Goal: Task Accomplishment & Management: Manage account settings

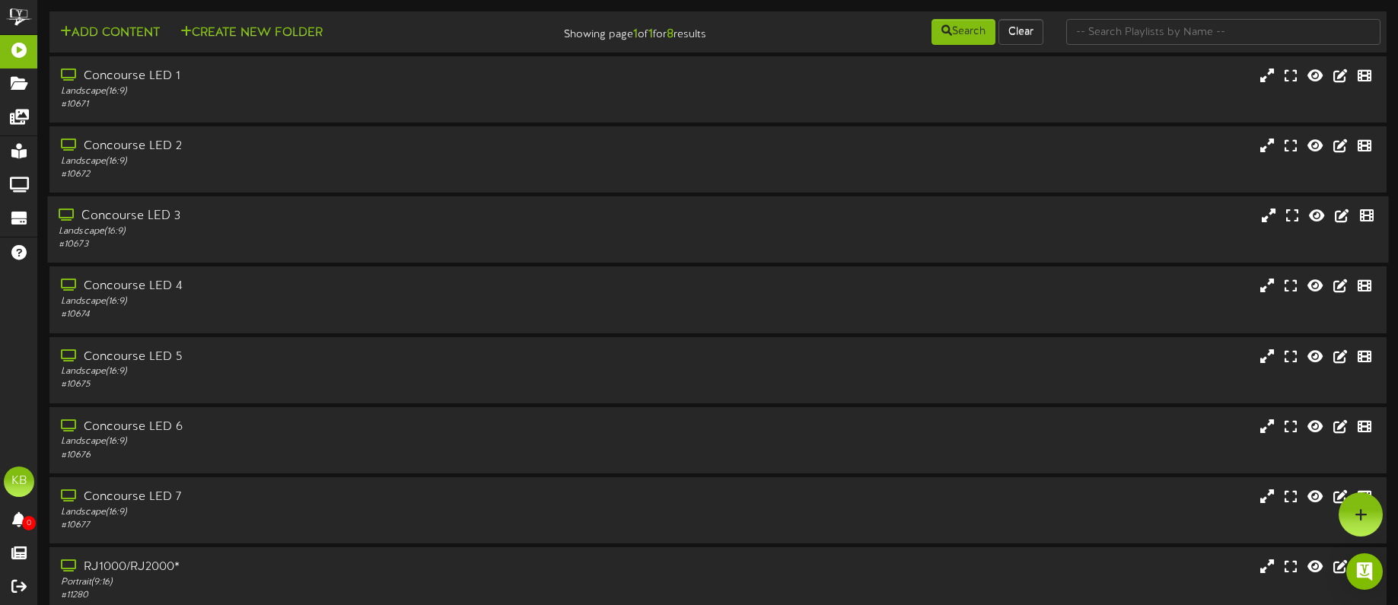
click at [228, 230] on div "Landscape ( 16:9 )" at bounding box center [327, 231] width 536 height 13
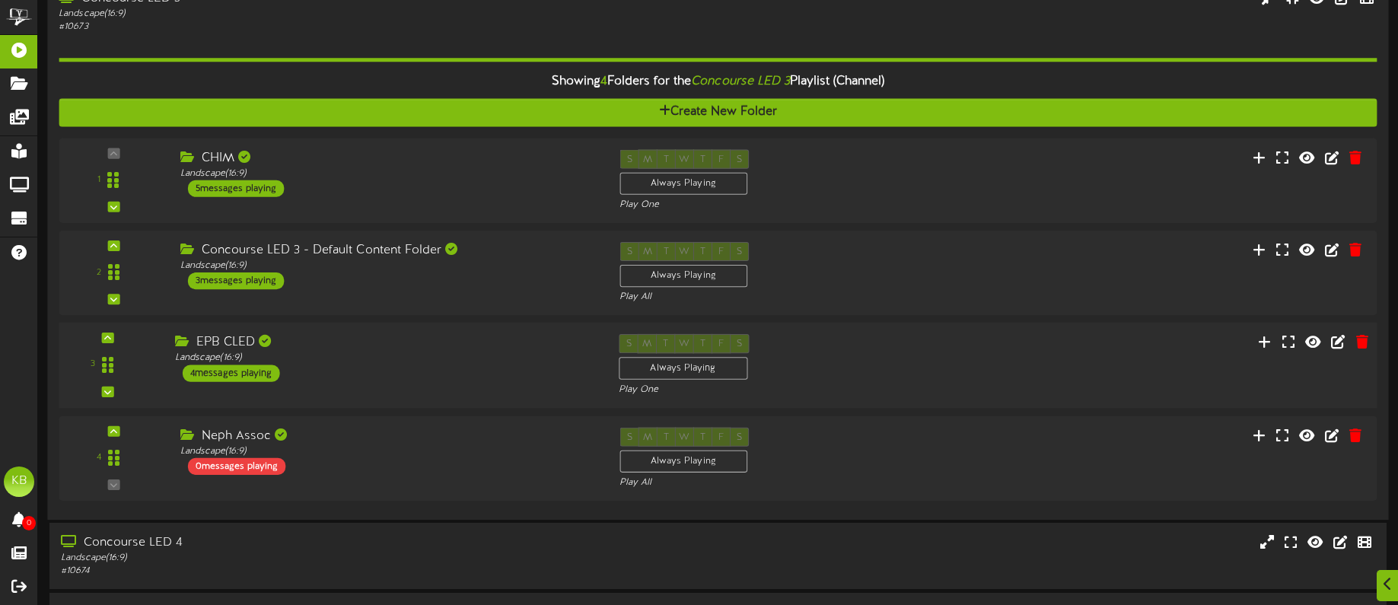
scroll to position [228, 0]
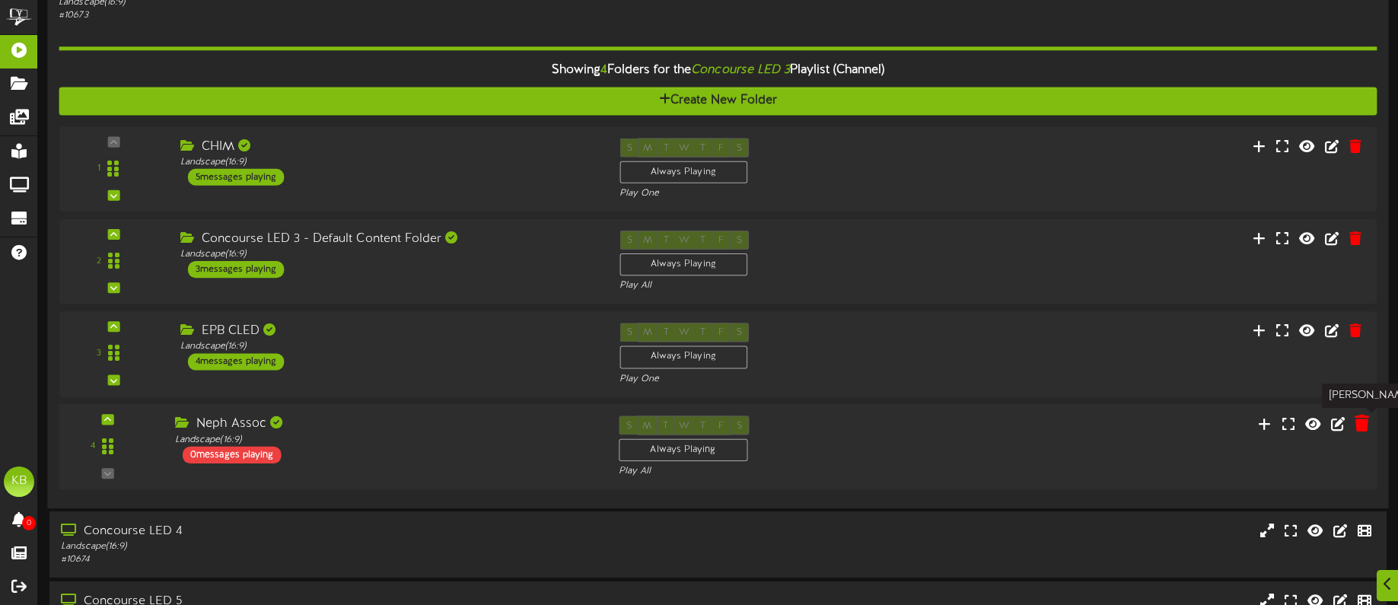
click at [1360, 422] on icon at bounding box center [1362, 423] width 14 height 17
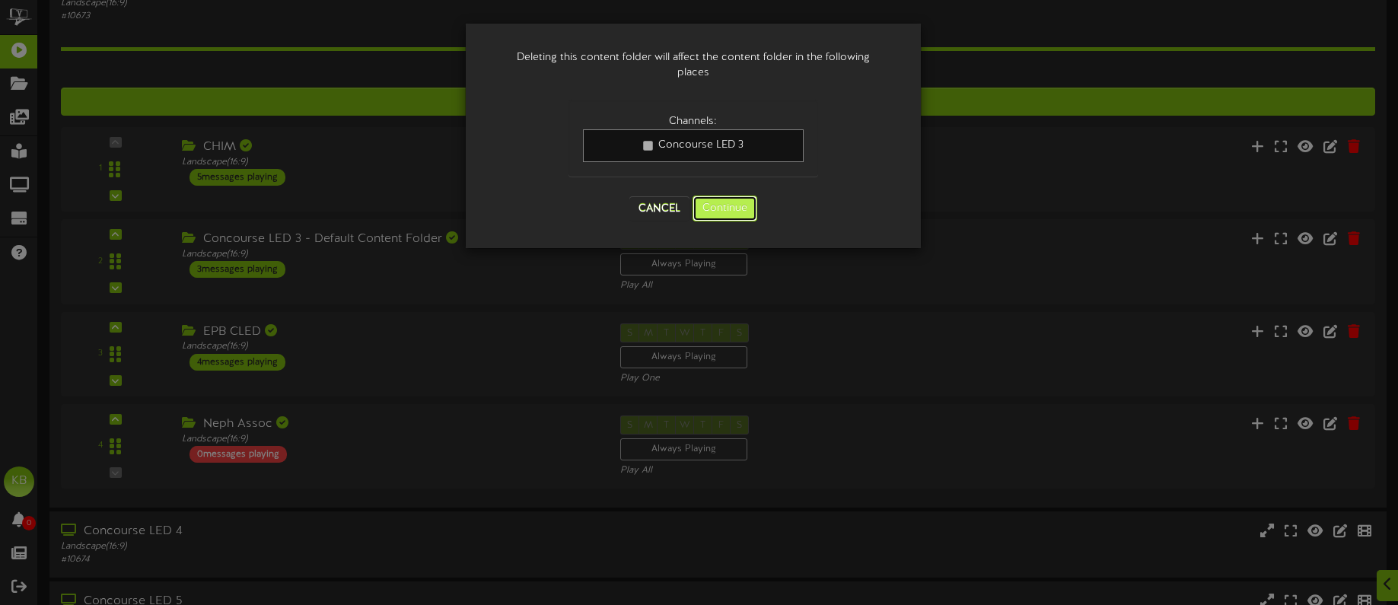
click at [733, 206] on button "Continue" at bounding box center [725, 209] width 65 height 26
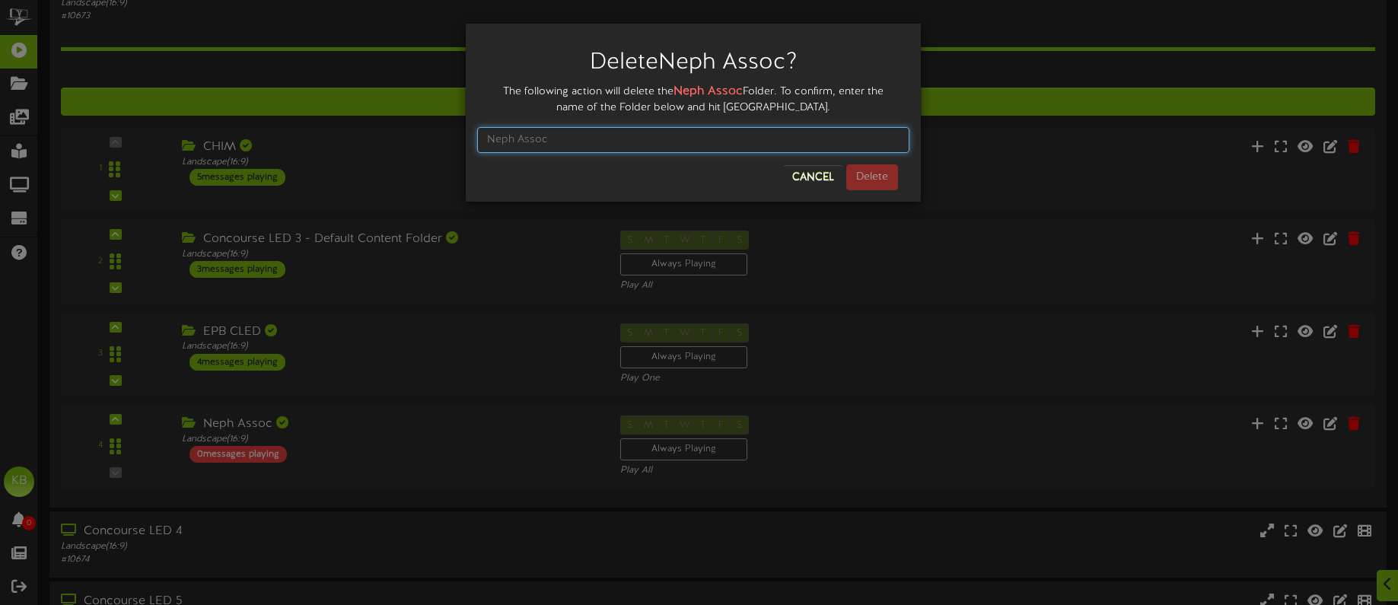
click at [623, 135] on input "text" at bounding box center [693, 140] width 432 height 26
type input "Neph Assoc"
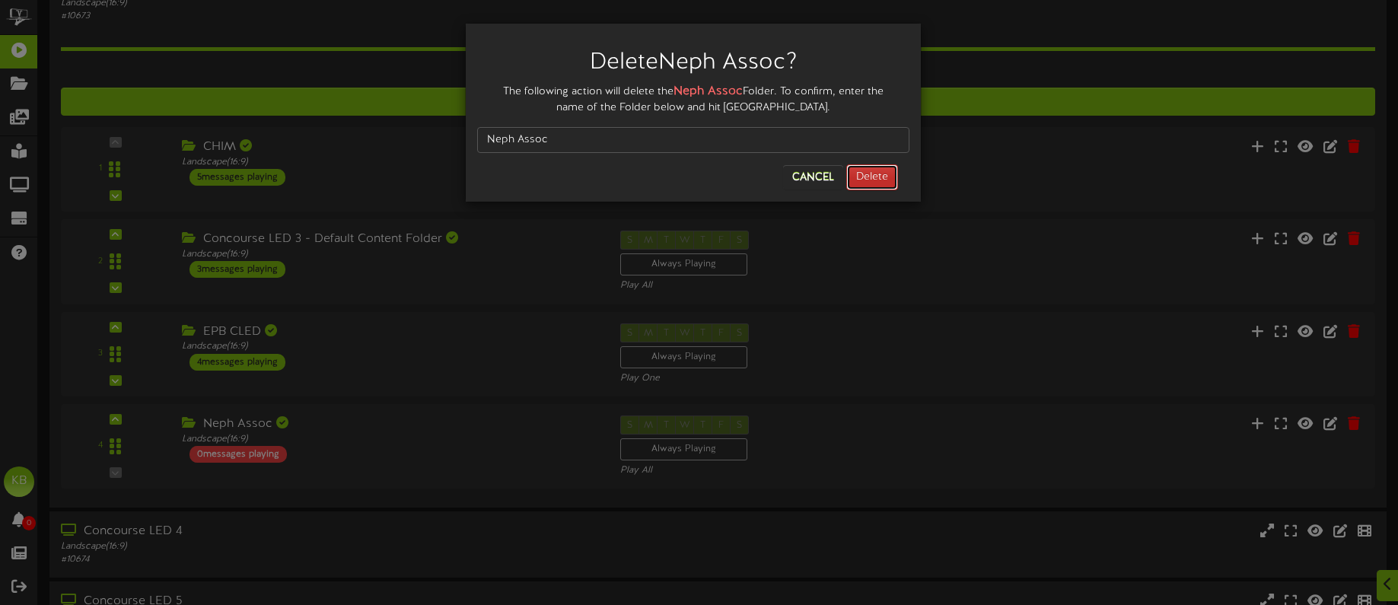
click at [885, 175] on button "Delete" at bounding box center [873, 177] width 52 height 26
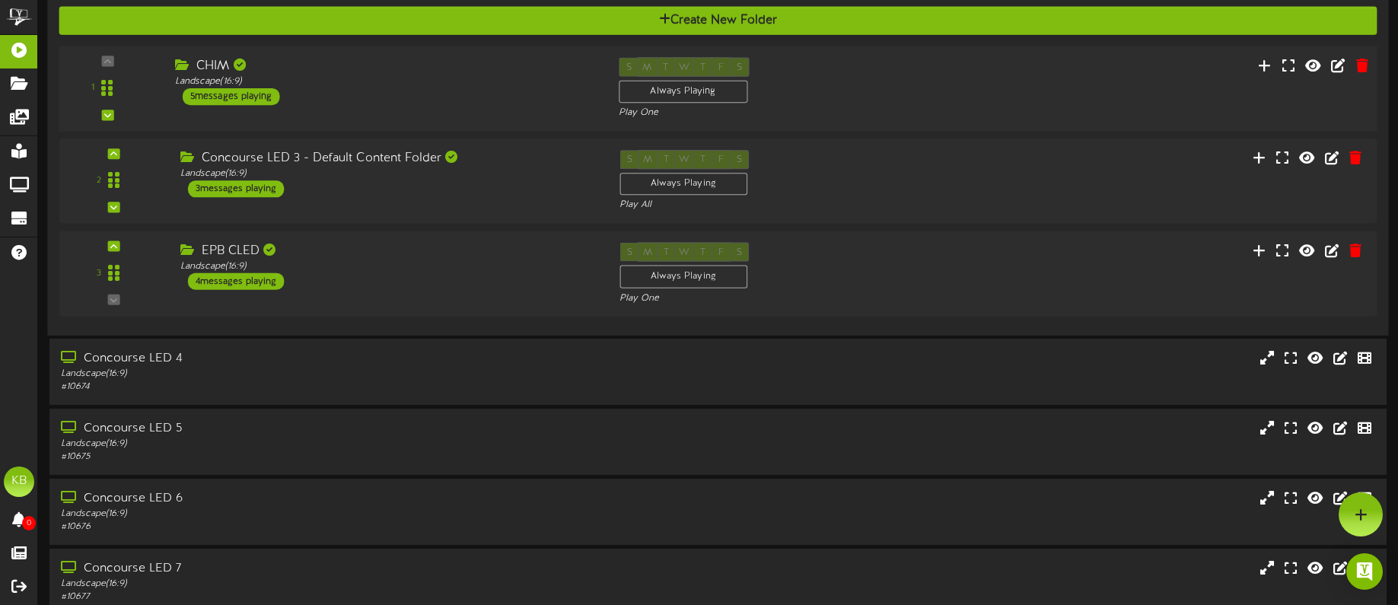
scroll to position [0, 0]
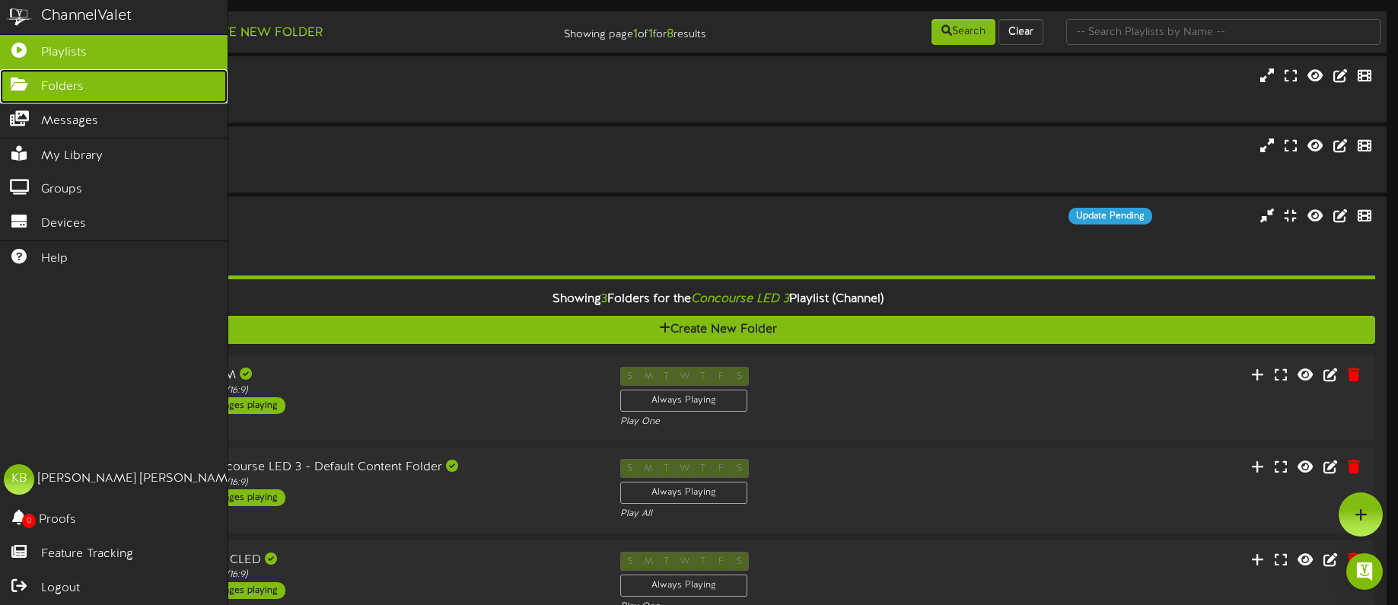
click at [64, 81] on span "Folders" at bounding box center [62, 87] width 43 height 18
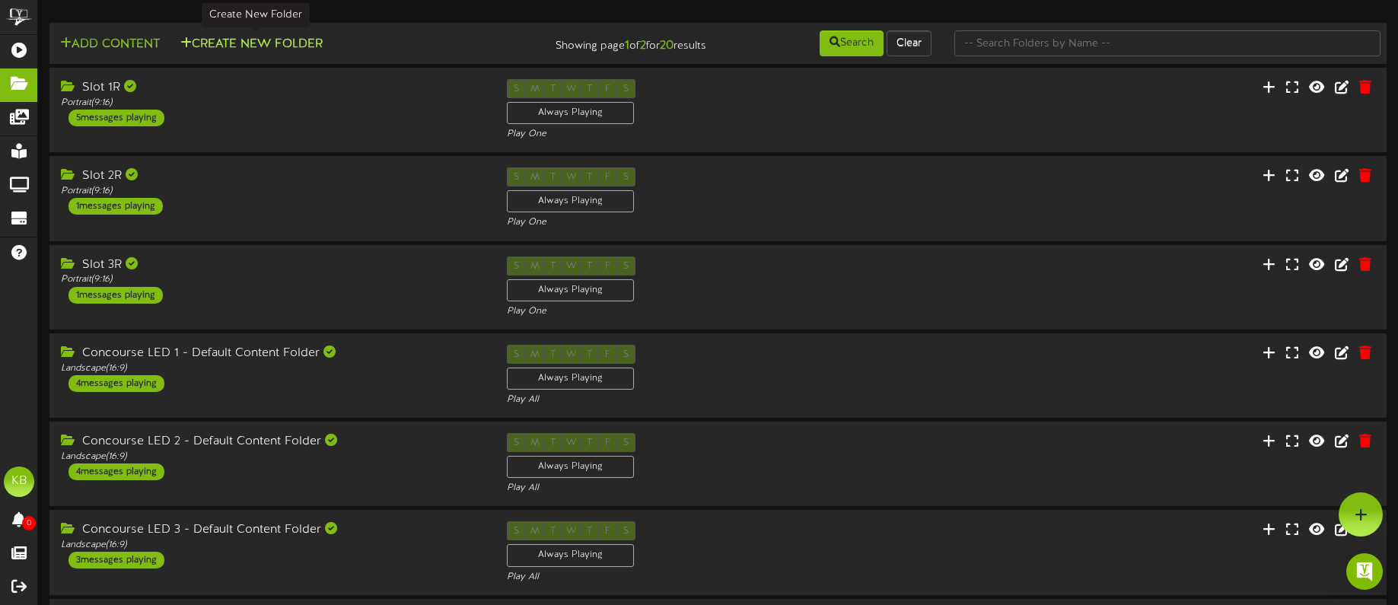
click at [269, 39] on button "Create New Folder" at bounding box center [251, 44] width 151 height 19
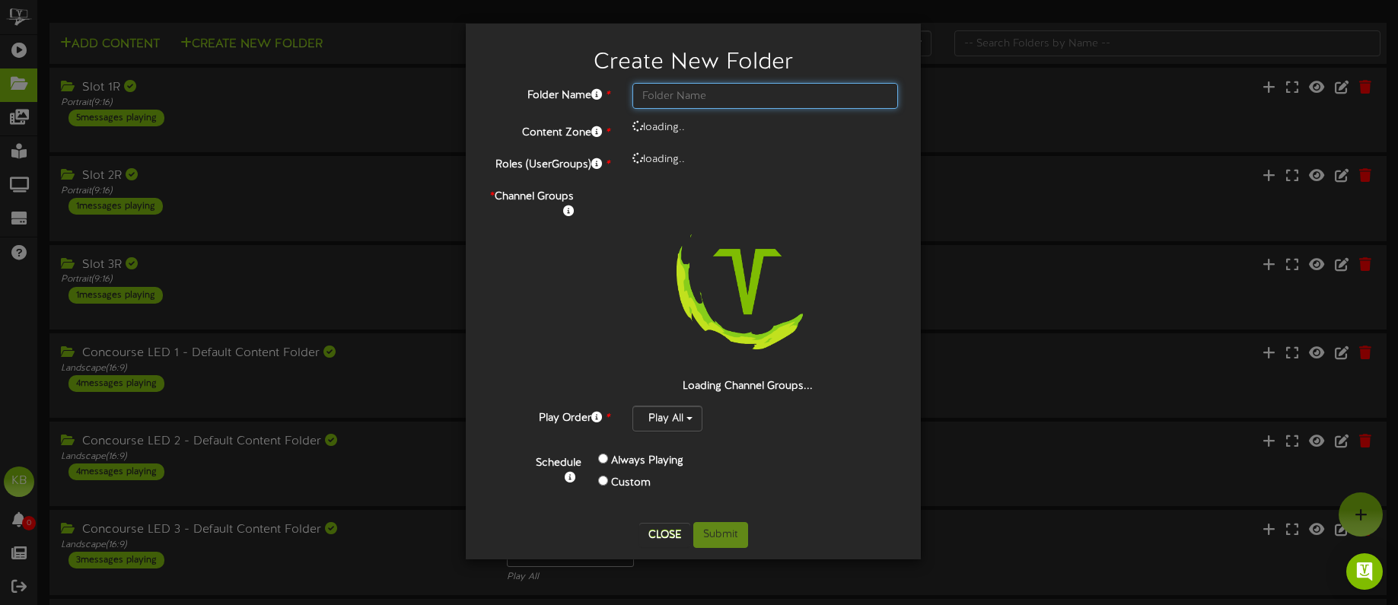
click at [751, 97] on input "text" at bounding box center [766, 96] width 266 height 26
type input "Southeastern Spine"
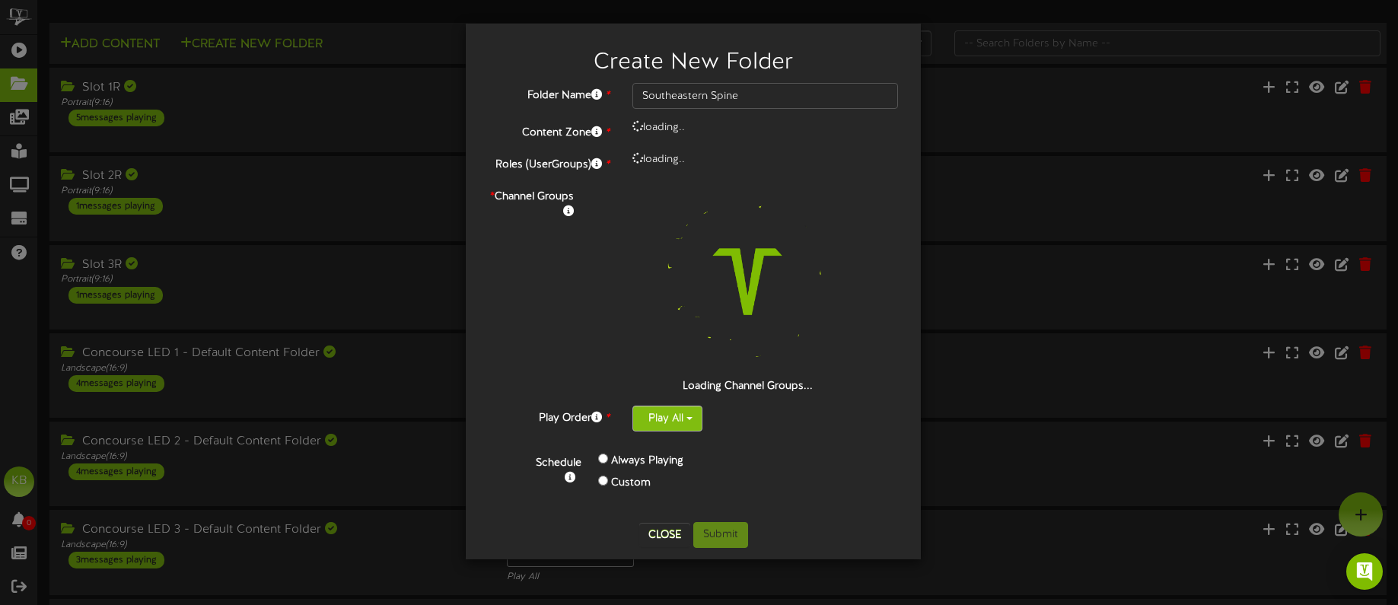
click at [684, 415] on button "Play All" at bounding box center [668, 419] width 70 height 26
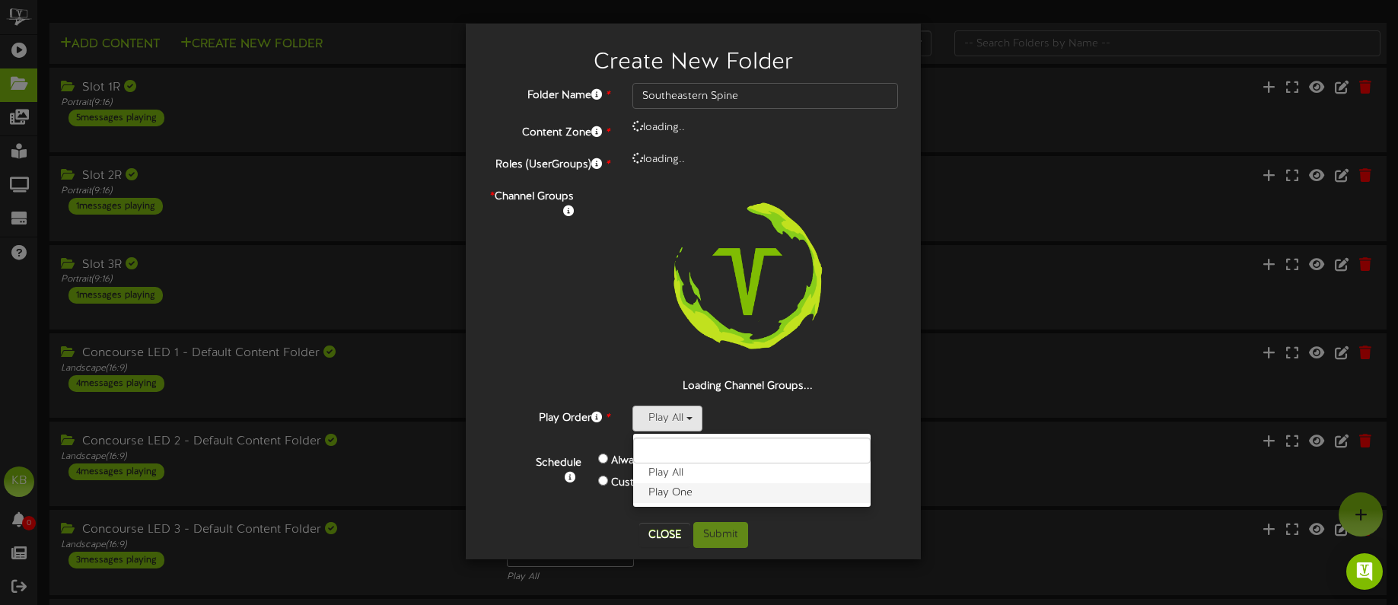
click at [709, 496] on label "Play One" at bounding box center [752, 493] width 238 height 20
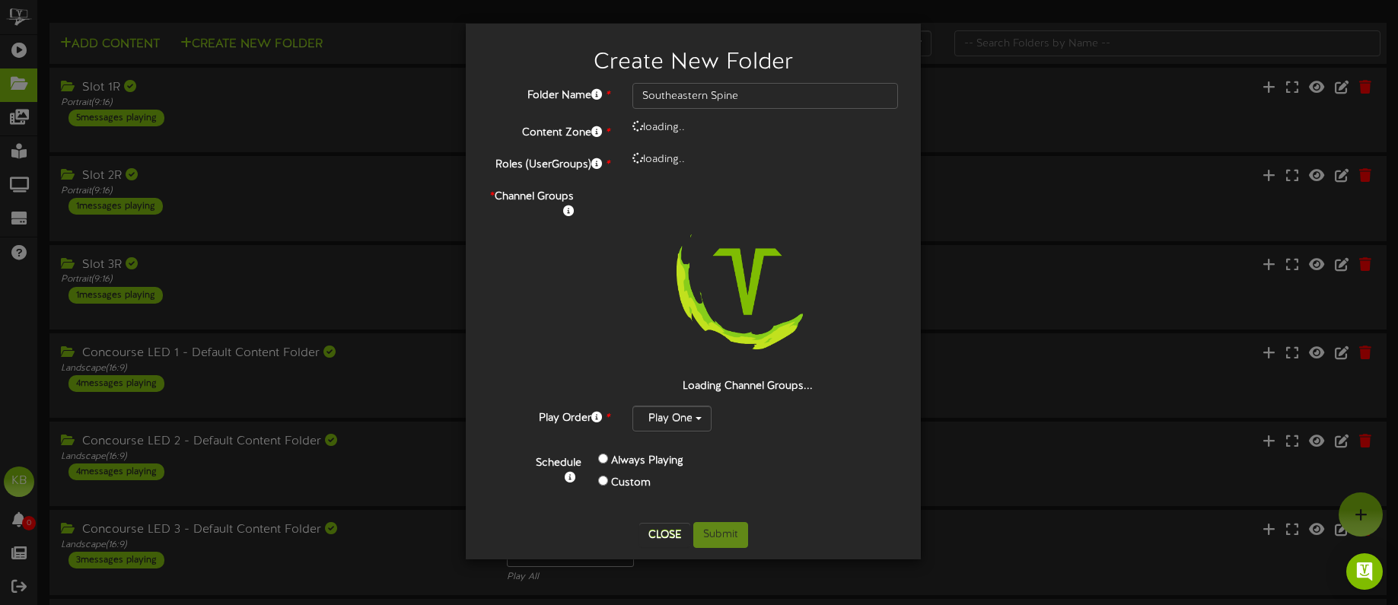
click at [865, 348] on div at bounding box center [747, 281] width 301 height 195
click at [662, 531] on button "Close" at bounding box center [664, 535] width 51 height 24
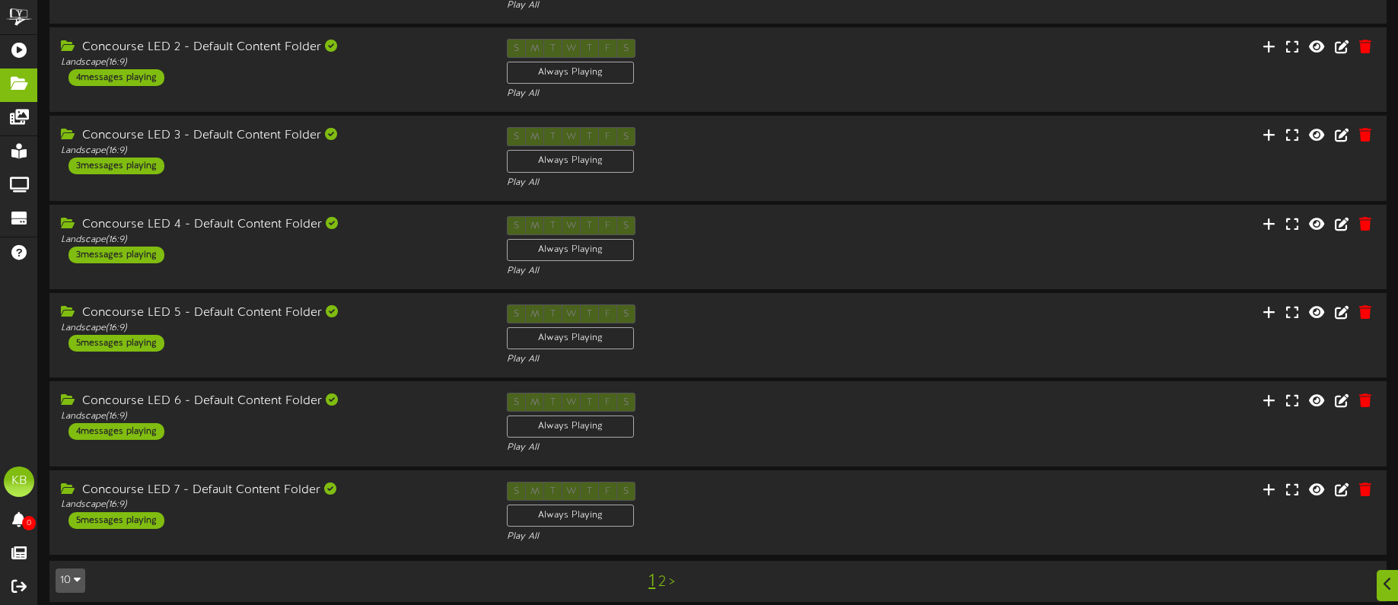
scroll to position [407, 0]
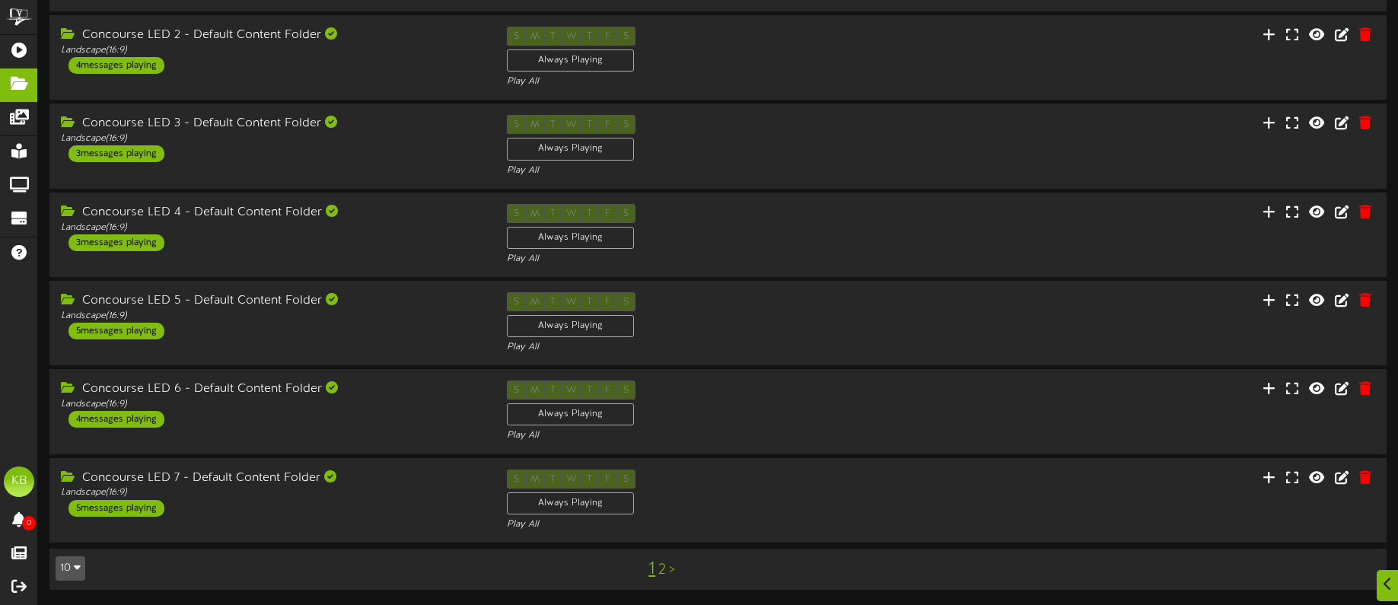
click at [665, 570] on link "2" at bounding box center [662, 570] width 8 height 17
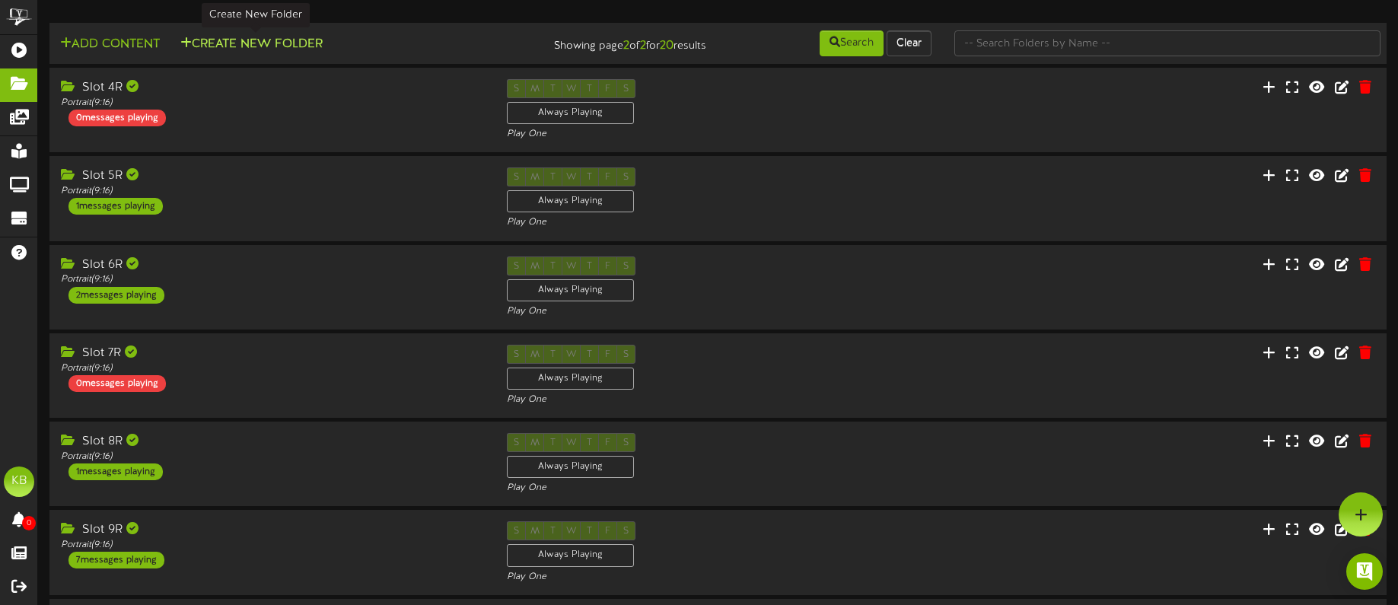
click at [295, 37] on button "Create New Folder" at bounding box center [251, 44] width 151 height 19
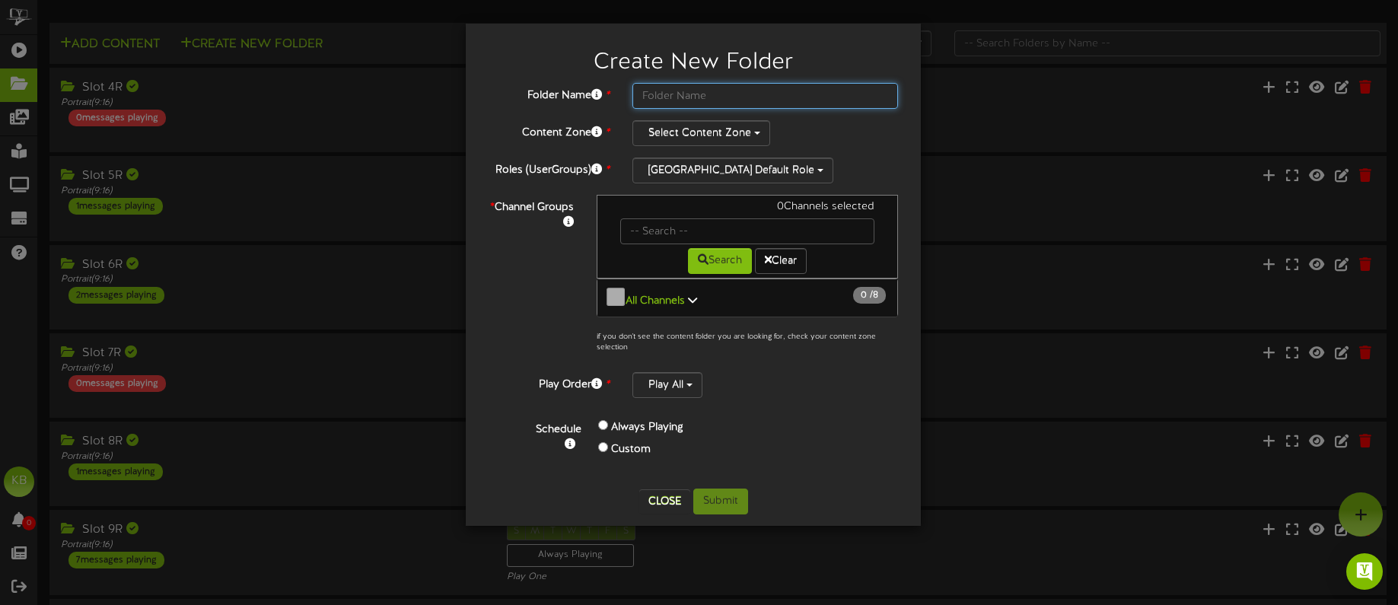
click at [732, 91] on input "text" at bounding box center [766, 96] width 266 height 26
type input "Southeastern Spine"
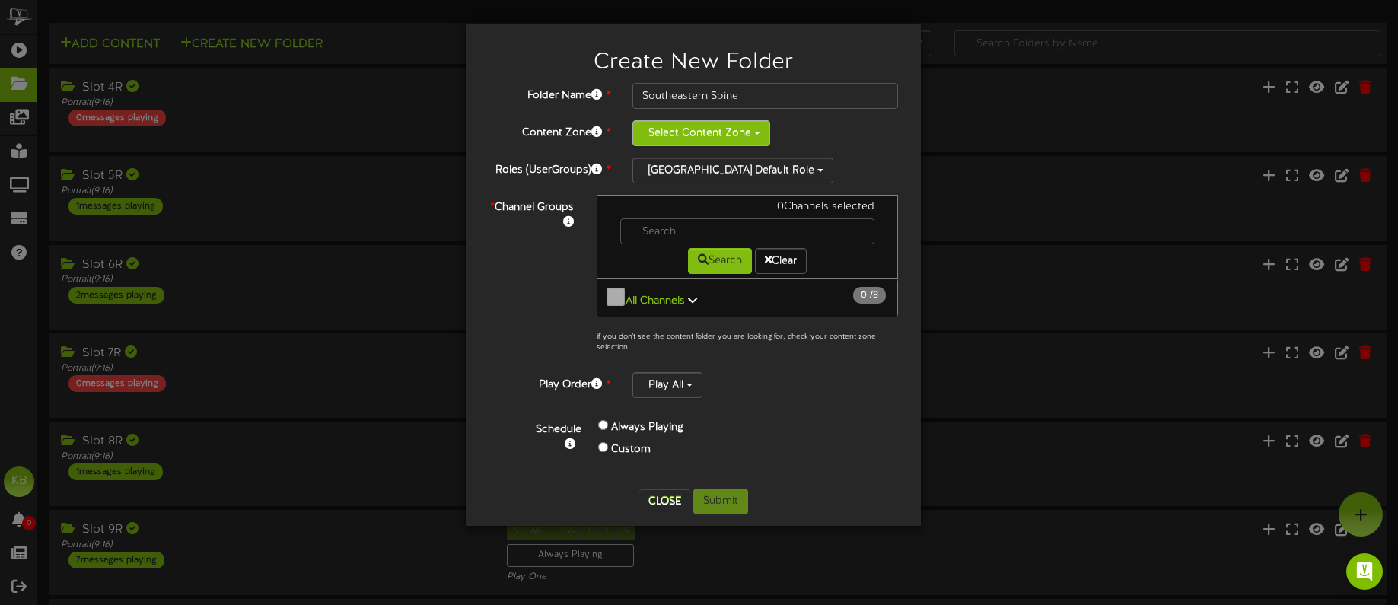
click at [735, 139] on button "Select Content Zone" at bounding box center [702, 133] width 138 height 26
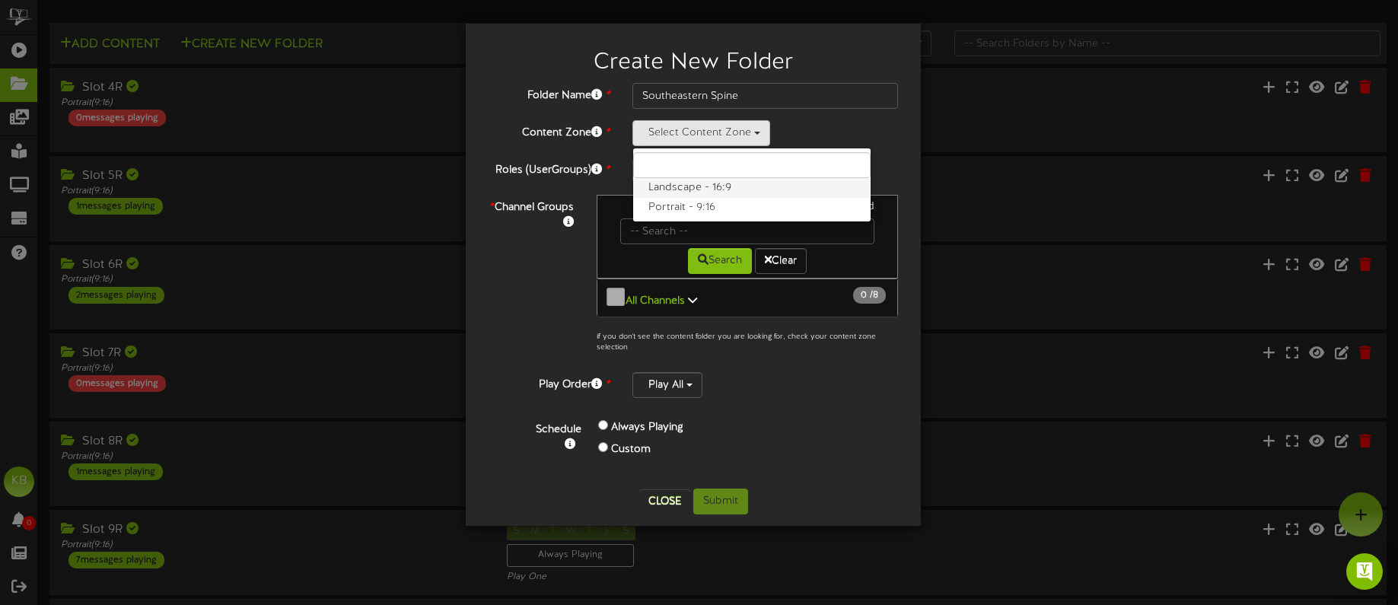
click at [735, 187] on label "Landscape - 16:9" at bounding box center [752, 188] width 238 height 20
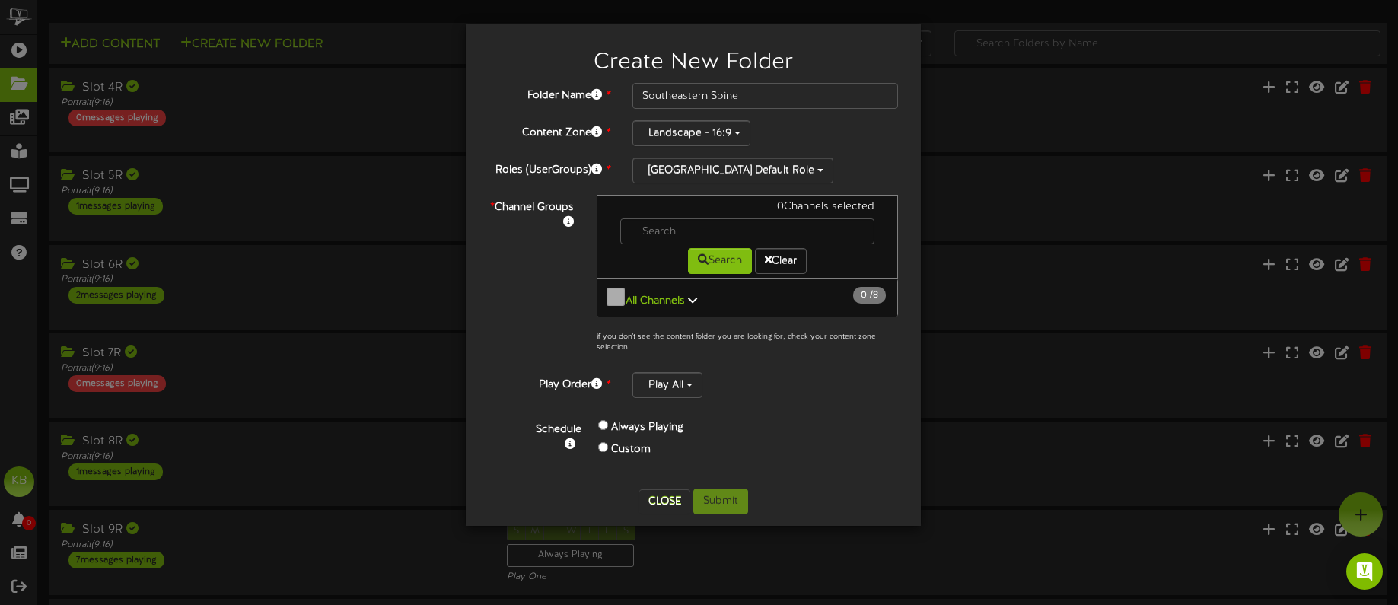
click at [693, 295] on icon at bounding box center [692, 300] width 9 height 11
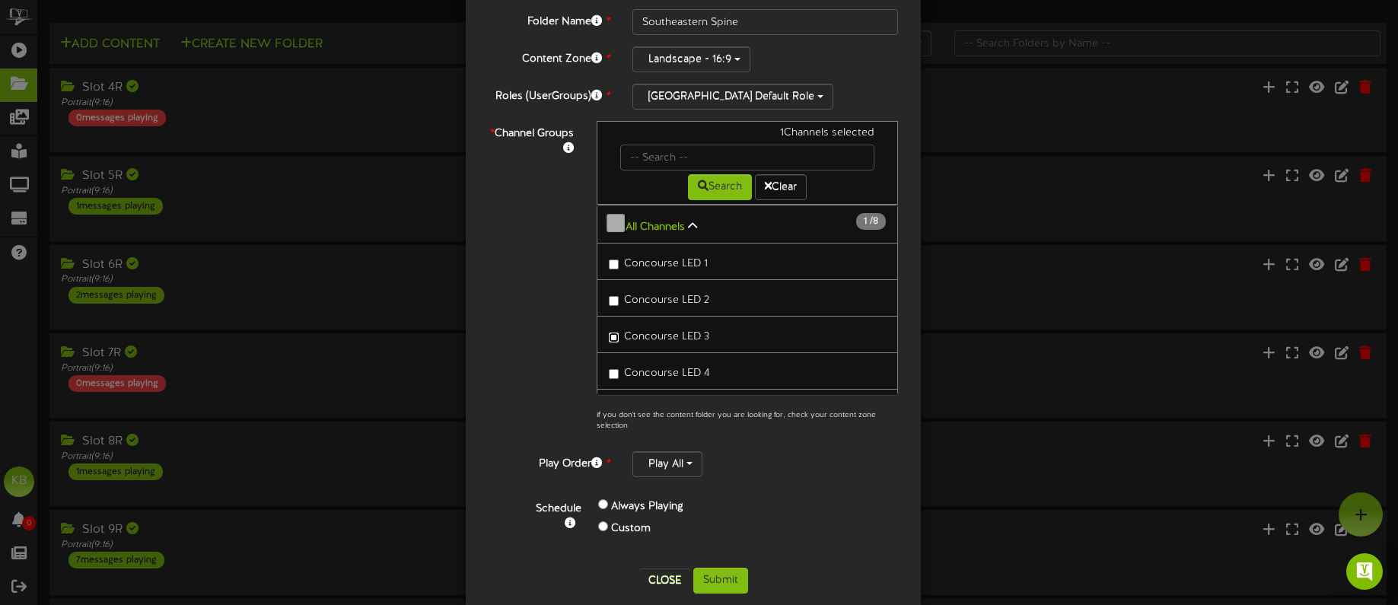
scroll to position [94, 0]
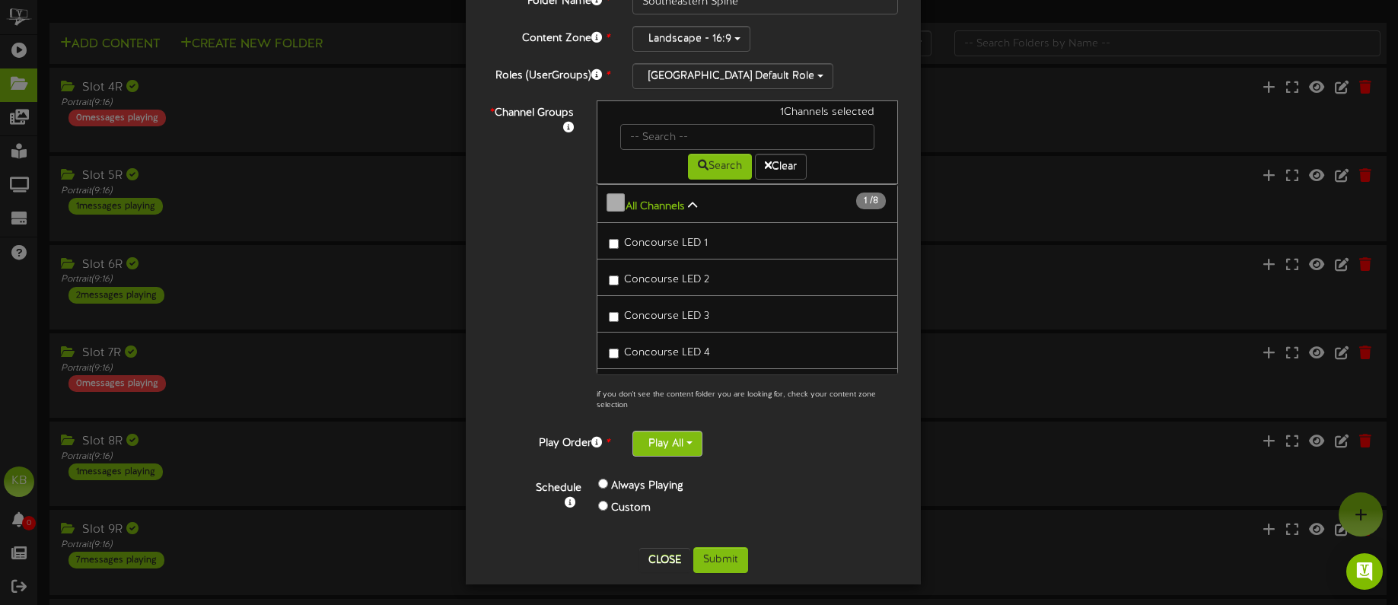
click at [682, 436] on button "Play All" at bounding box center [668, 444] width 70 height 26
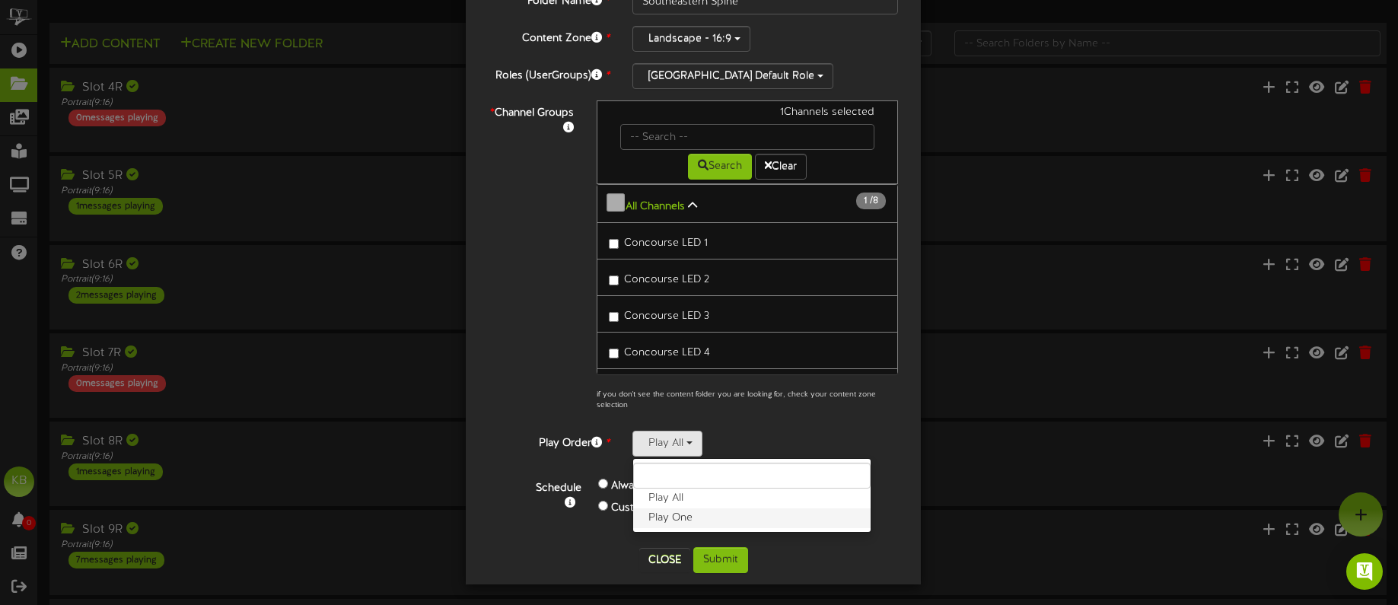
click at [688, 518] on label "Play One" at bounding box center [752, 519] width 238 height 20
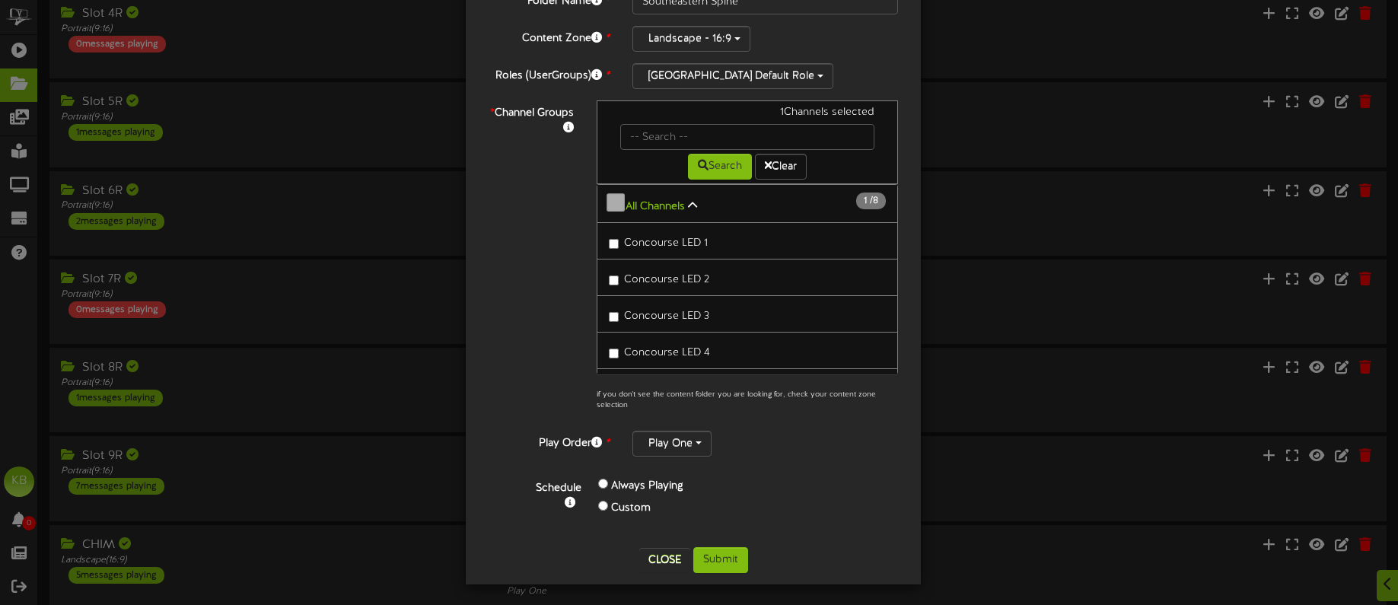
scroll to position [76, 0]
click at [711, 550] on button "Submit" at bounding box center [720, 560] width 55 height 26
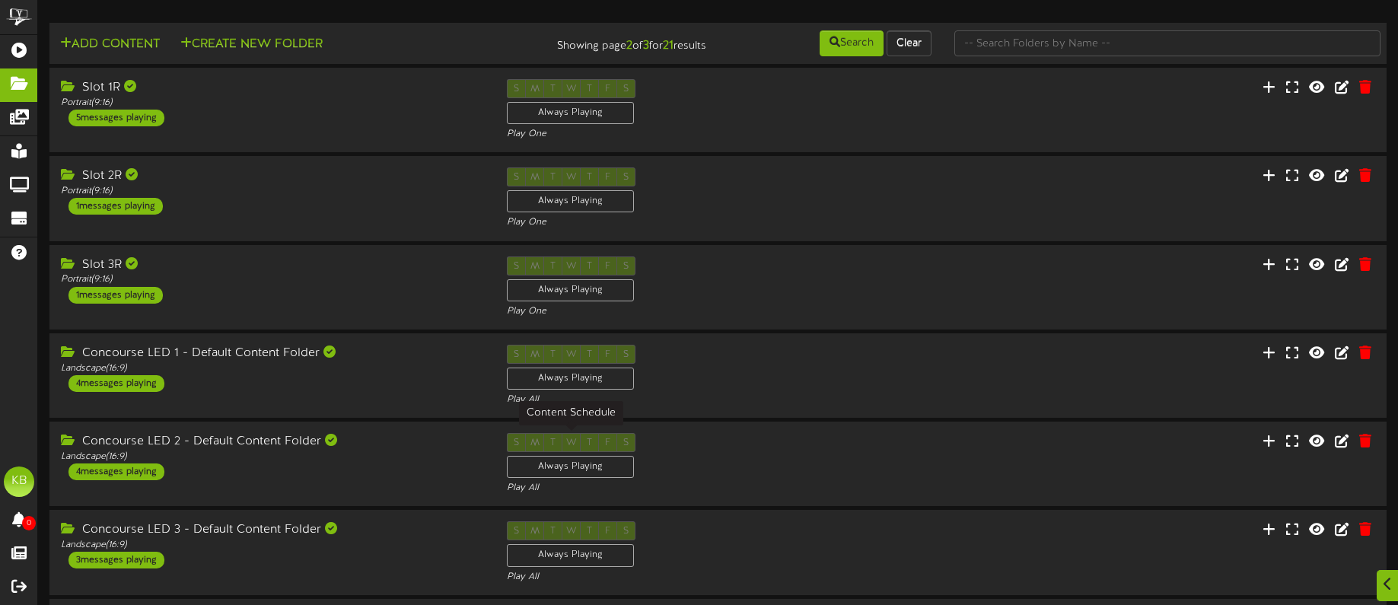
scroll to position [407, 0]
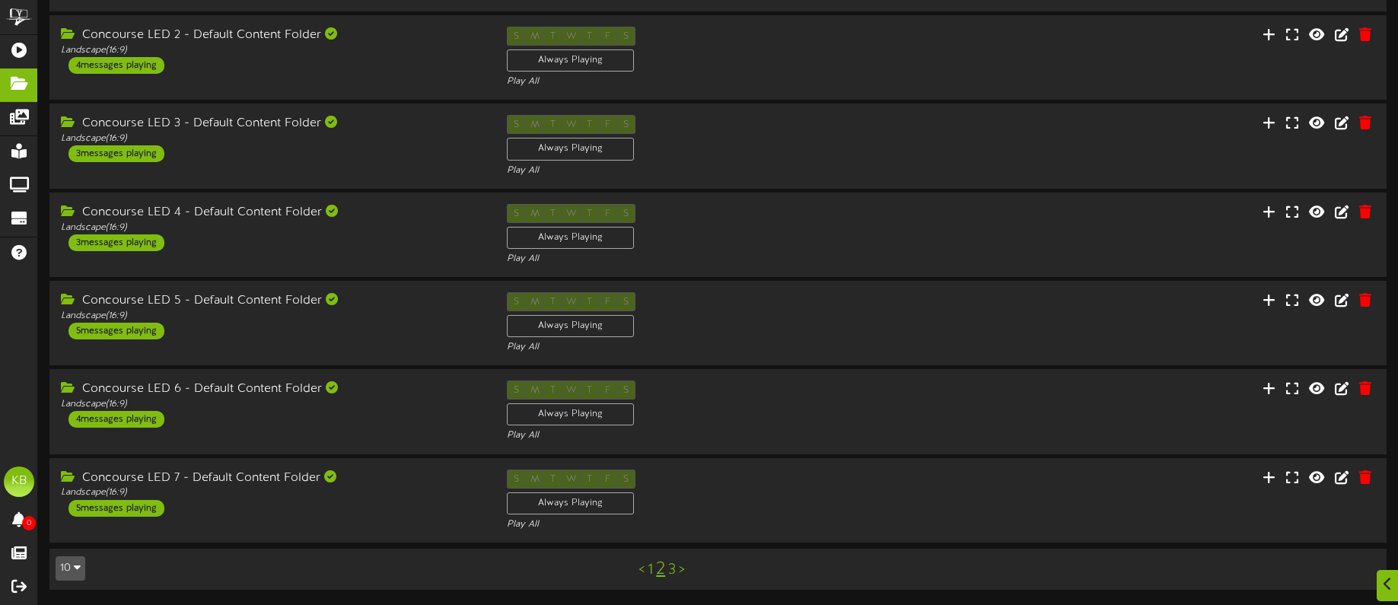
click at [675, 569] on link "3" at bounding box center [672, 570] width 8 height 17
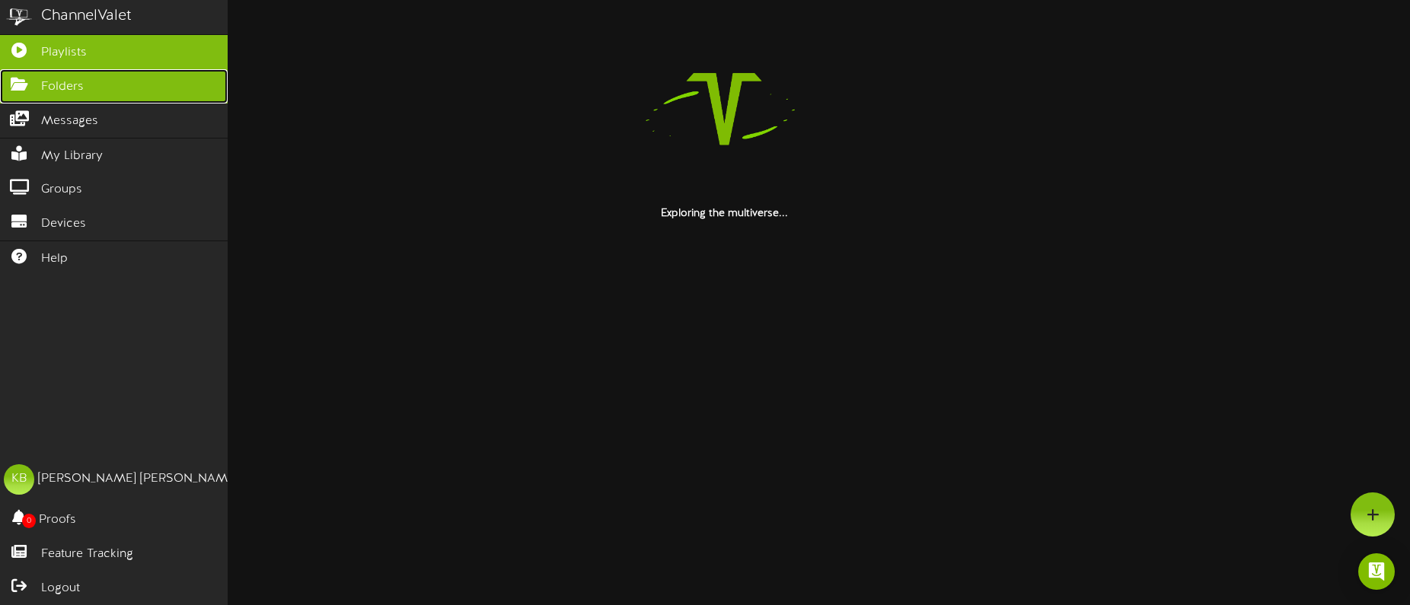
click at [82, 97] on link "Folders" at bounding box center [114, 86] width 228 height 34
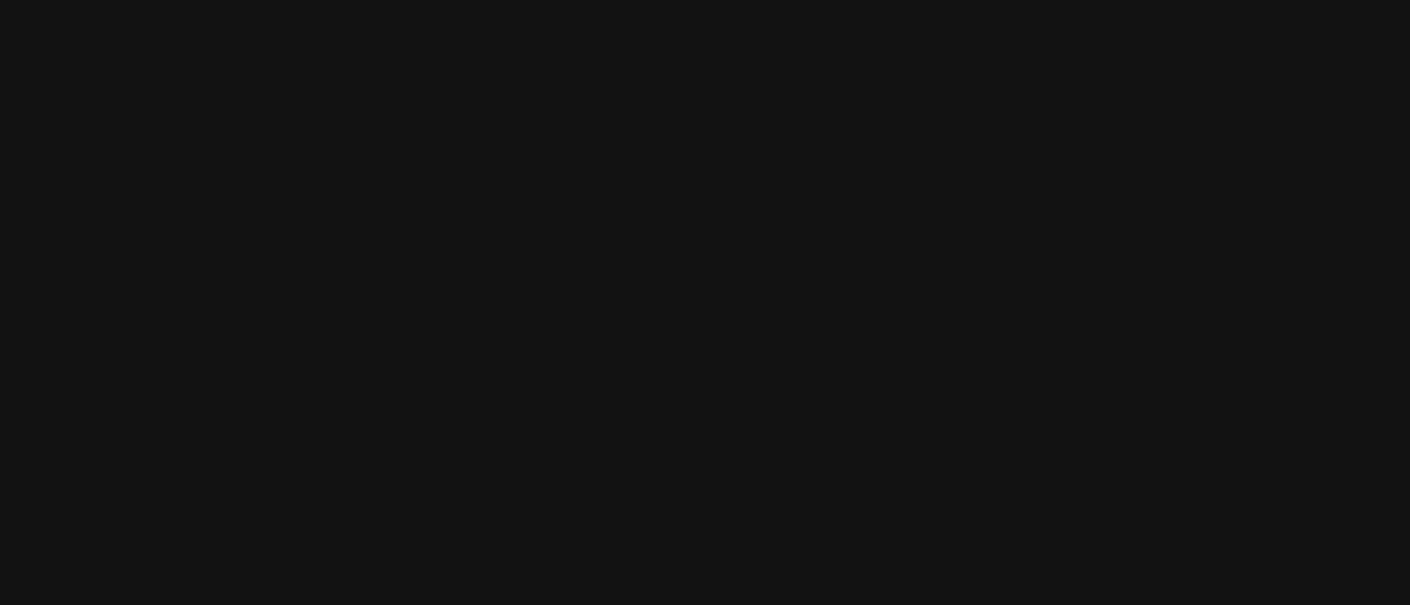
click at [591, 0] on html at bounding box center [705, 0] width 1410 height 0
click at [469, 0] on html at bounding box center [705, 0] width 1410 height 0
